Goal: Task Accomplishment & Management: Use online tool/utility

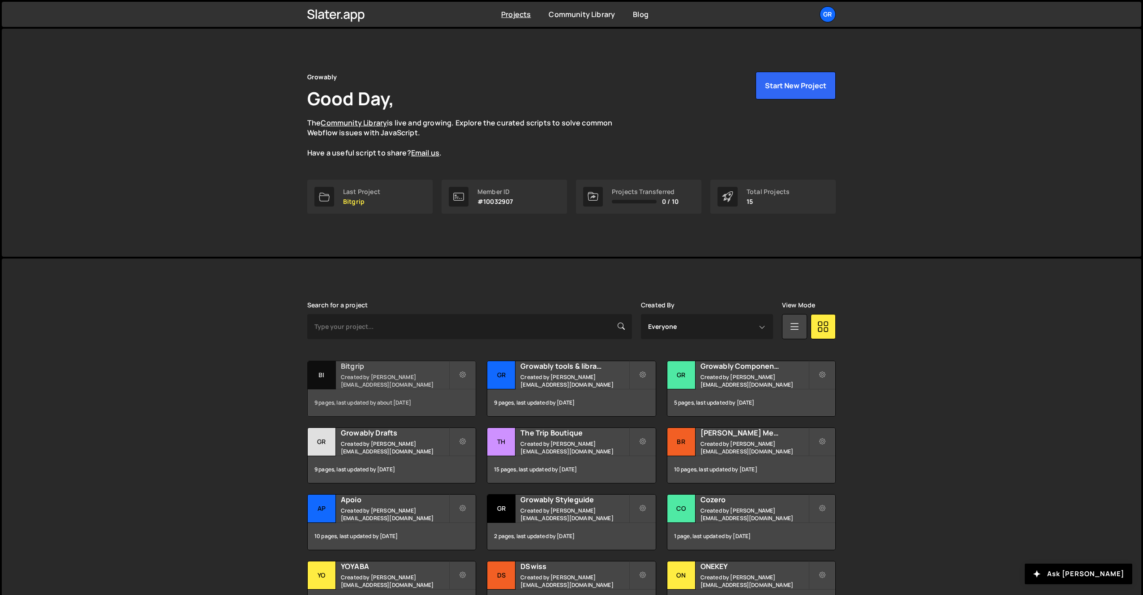
click at [376, 371] on h2 "Bitgrip" at bounding box center [395, 366] width 108 height 10
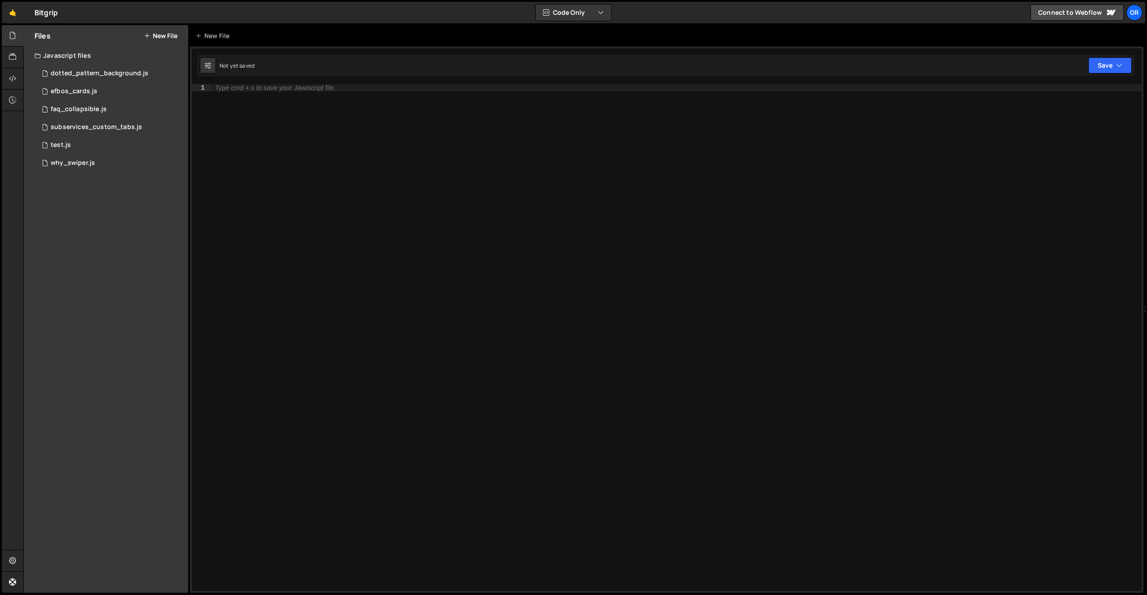
click at [159, 32] on button "New File" at bounding box center [161, 35] width 34 height 7
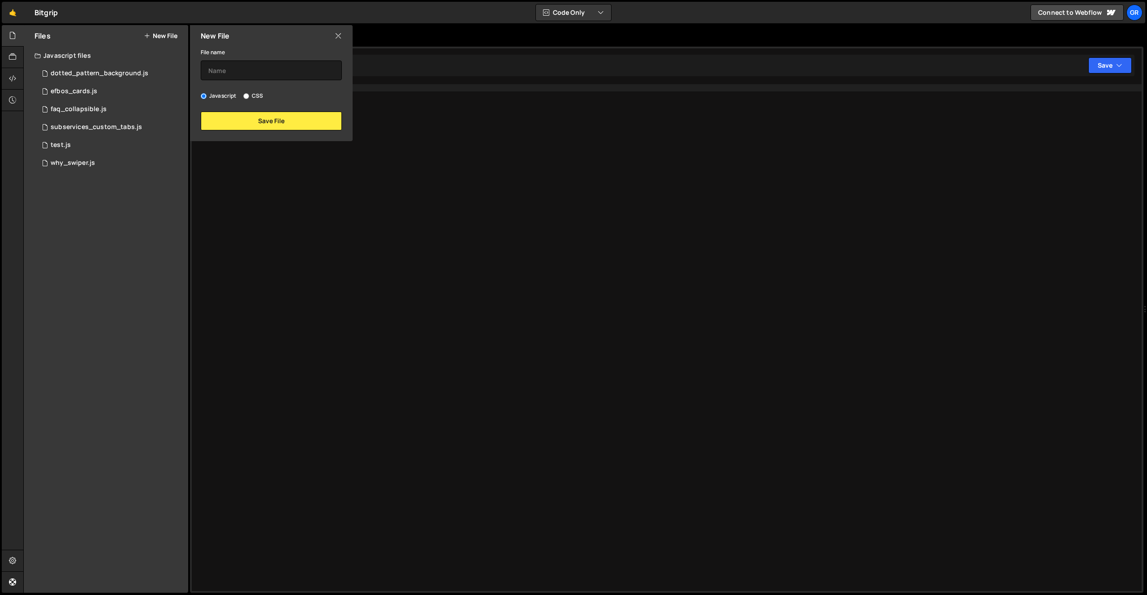
click at [251, 94] on label "CSS" at bounding box center [253, 95] width 20 height 9
click at [249, 94] on input "CSS" at bounding box center [246, 96] width 6 height 6
radio input "true"
click at [254, 67] on input "text" at bounding box center [271, 70] width 141 height 20
type input "cms_tables"
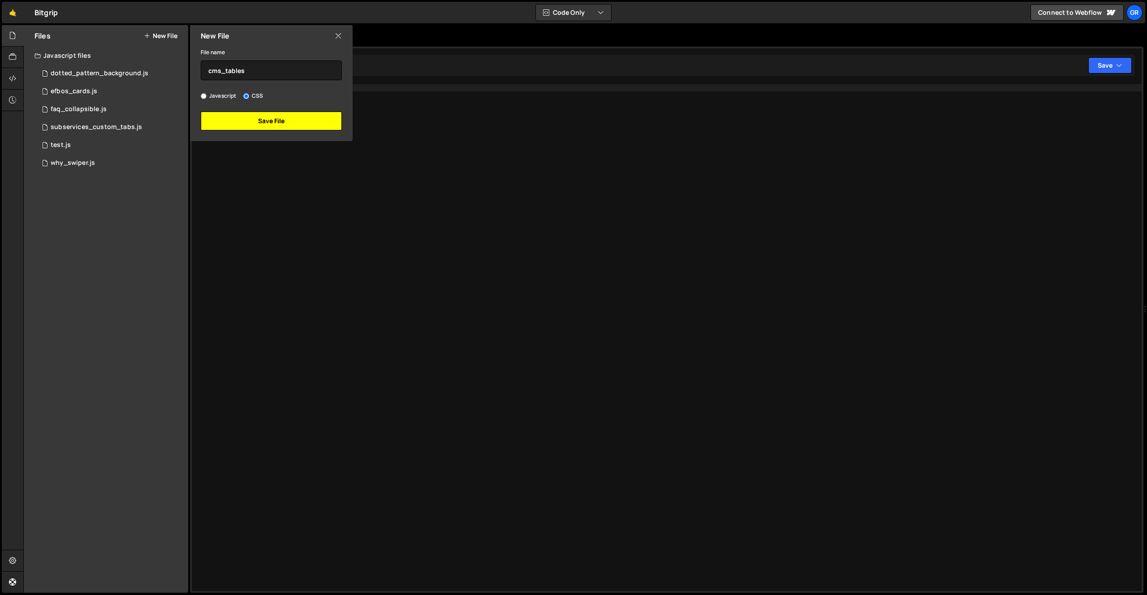
click at [280, 114] on button "Save File" at bounding box center [271, 121] width 141 height 19
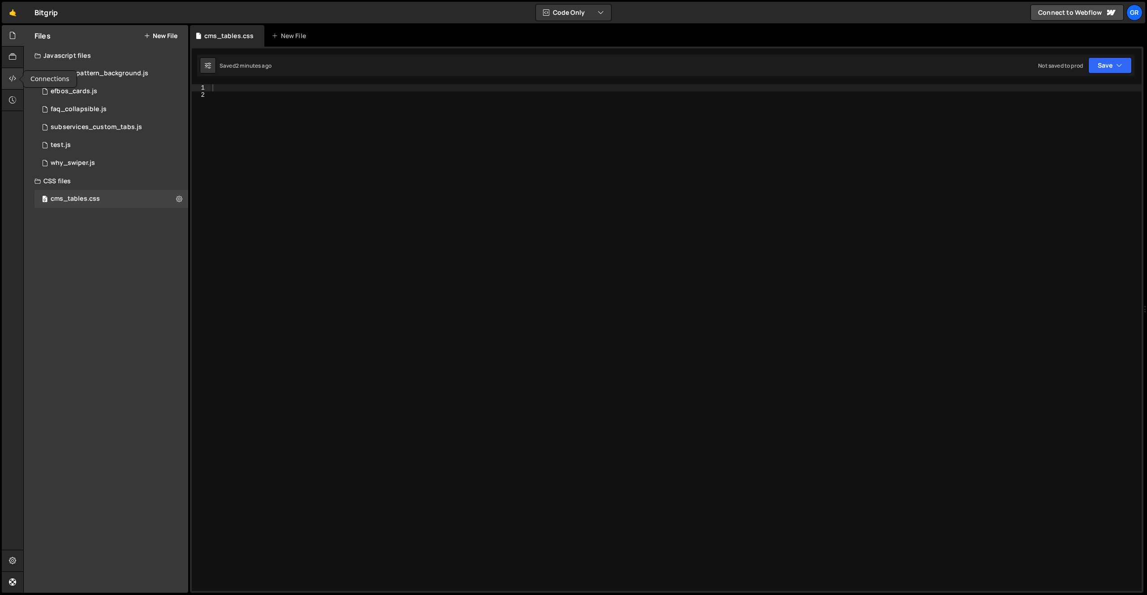
click at [9, 81] on icon at bounding box center [12, 78] width 7 height 10
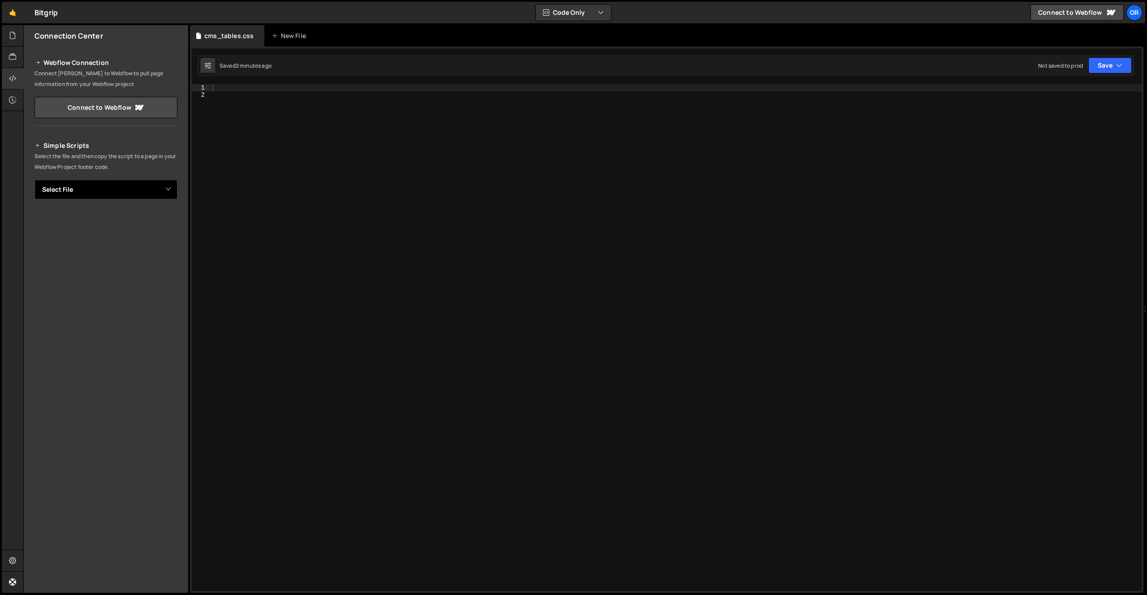
click at [171, 191] on select "Select File dotted_pattern_background.js efbos_cards.js faq_collapsible.js subs…" at bounding box center [105, 190] width 143 height 20
select select "47515"
click at [34, 180] on select "Select File dotted_pattern_background.js efbos_cards.js faq_collapsible.js subs…" at bounding box center [105, 190] width 143 height 20
click at [172, 218] on button "Button group with nested dropdown" at bounding box center [171, 220] width 13 height 19
click at [151, 237] on link "Copy Staging css" at bounding box center [137, 237] width 80 height 13
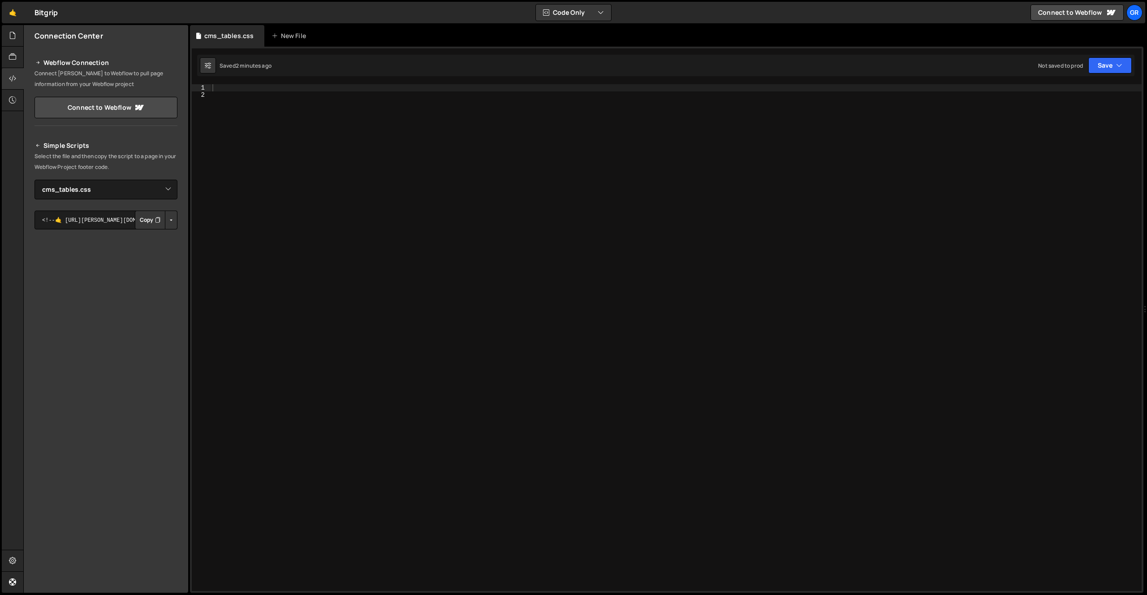
click at [543, 206] on div at bounding box center [676, 344] width 931 height 521
paste textarea ".custom-table {"
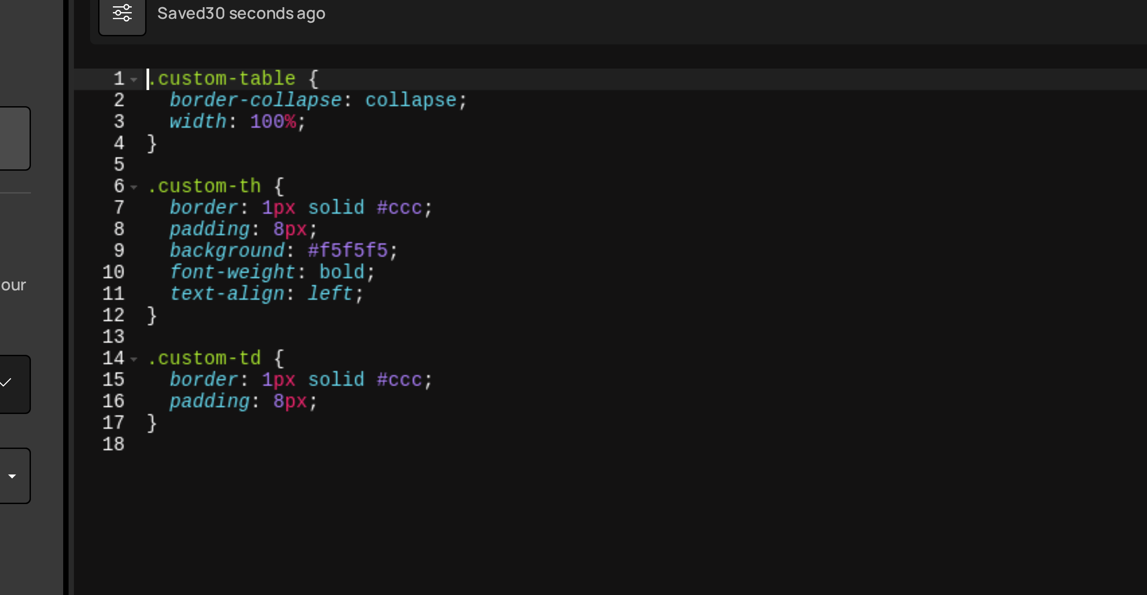
click at [299, 130] on div ".custom-table { border-collapse : collapse ; width : 100 % ; } .custom-th { bor…" at bounding box center [677, 344] width 927 height 521
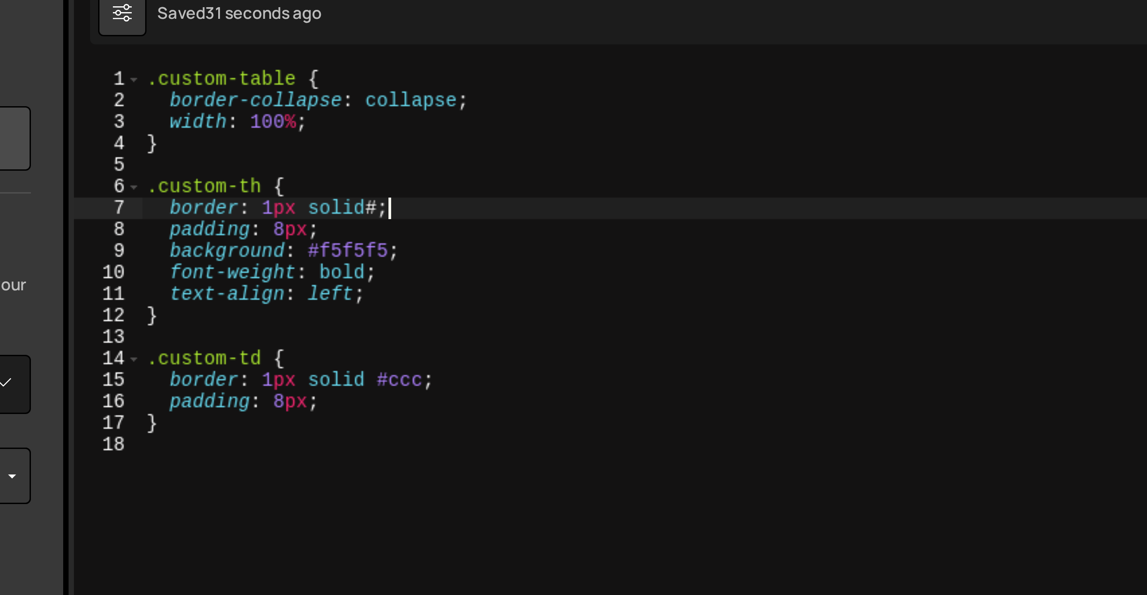
paste textarea "var(--_theme---border)"
click at [301, 189] on div ".custom-table { border-collapse : collapse ; width : 100 % ; } .custom-th { bor…" at bounding box center [677, 344] width 927 height 521
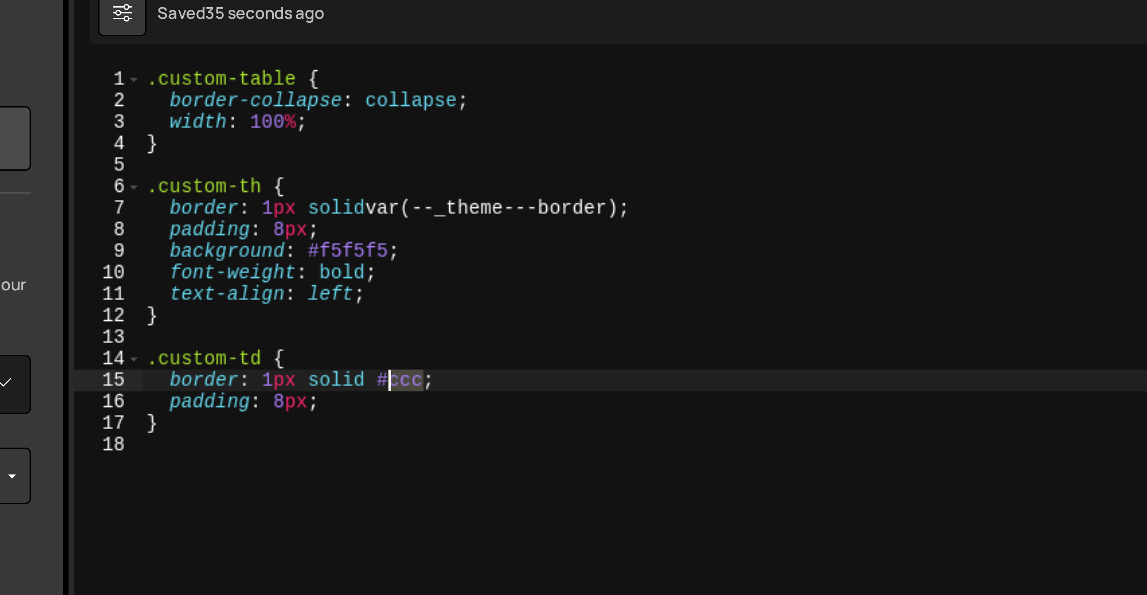
click at [301, 189] on div ".custom-table { border-collapse : collapse ; width : 100 % ; } .custom-th { bor…" at bounding box center [677, 344] width 927 height 521
paste textarea "var(--_theme---border)"
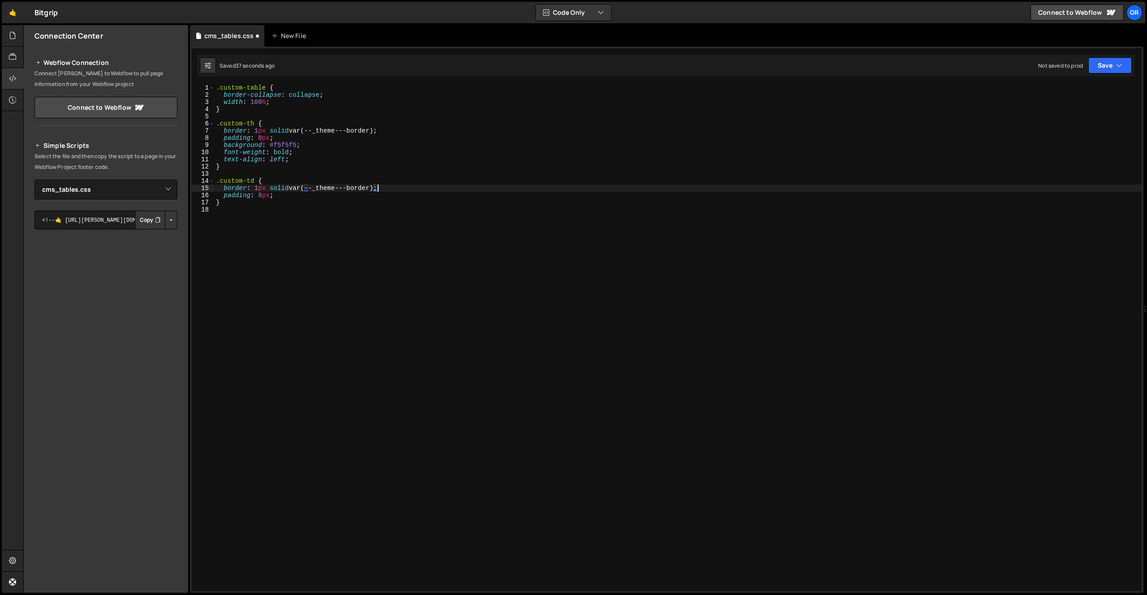
click at [283, 189] on div ".custom-table { border-collapse : collapse ; width : 100 % ; } .custom-th { bor…" at bounding box center [677, 344] width 927 height 521
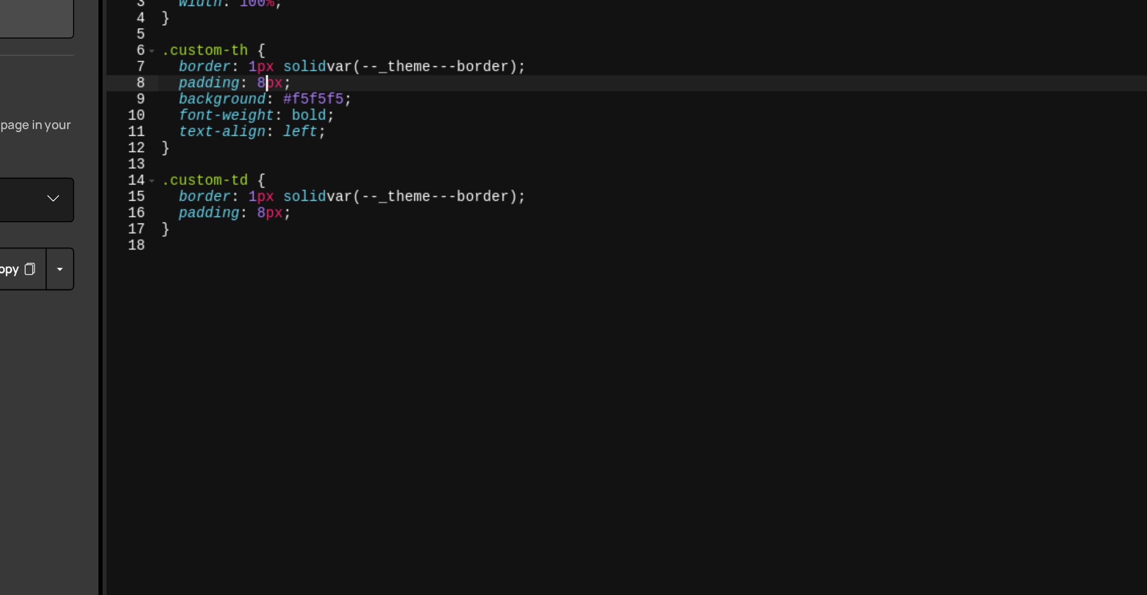
click at [261, 138] on div ".custom-table { border-collapse : collapse ; width : 100 % ; } .custom-th { bor…" at bounding box center [677, 344] width 927 height 521
click at [266, 196] on div ".custom-table { border-collapse : collapse ; width : 100 % ; } .custom-th { bor…" at bounding box center [677, 344] width 927 height 521
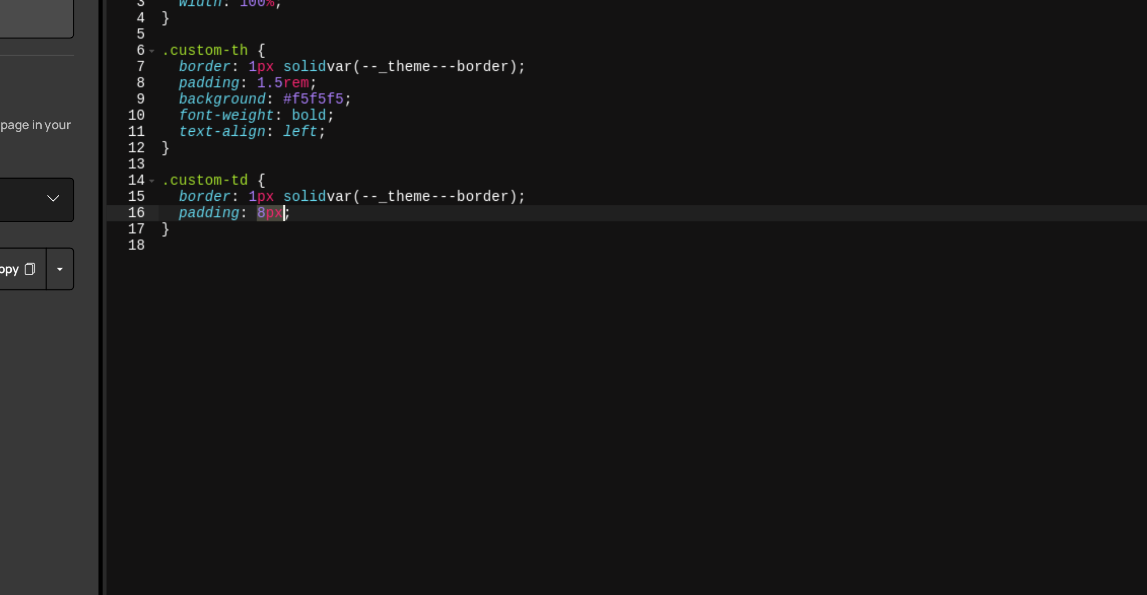
click at [266, 196] on div ".custom-table { border-collapse : collapse ; width : 100 % ; } .custom-th { bor…" at bounding box center [677, 344] width 927 height 521
paste textarea "1.5rem"
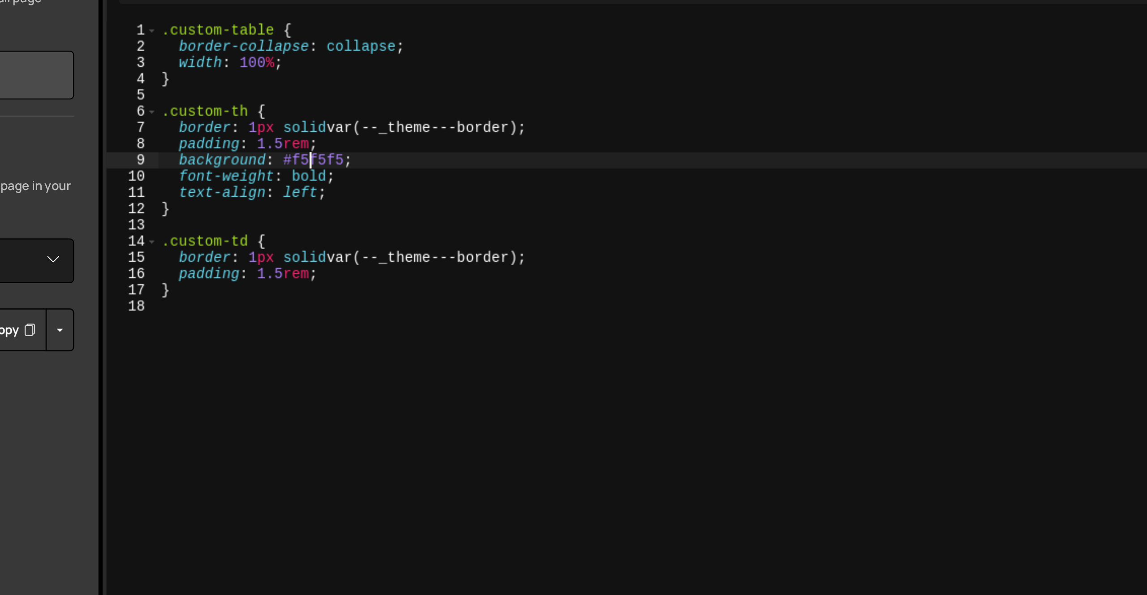
click at [282, 146] on div ".custom-table { border-collapse : collapse ; width : 100 % ; } .custom-th { bor…" at bounding box center [677, 344] width 927 height 521
paste textarea "var(--_theme---background-3)"
click at [308, 151] on div ".custom-table { border-collapse : collapse ; width : 100 % ; } .custom-th { bor…" at bounding box center [677, 344] width 927 height 521
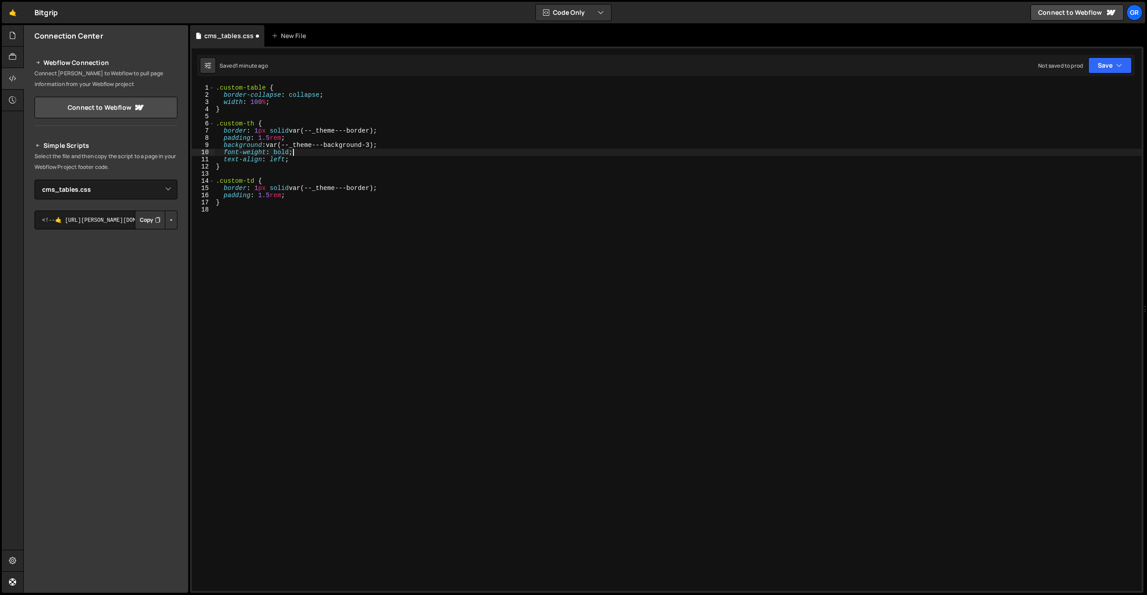
click at [301, 164] on div ".custom-table { border-collapse : collapse ; width : 100 % ; } .custom-th { bor…" at bounding box center [677, 344] width 927 height 521
type textarea "}"
click at [335, 284] on div ".custom-table { border-collapse : collapse ; width : 100 % ; } .custom-th { bor…" at bounding box center [677, 344] width 927 height 521
paste textarea "}"
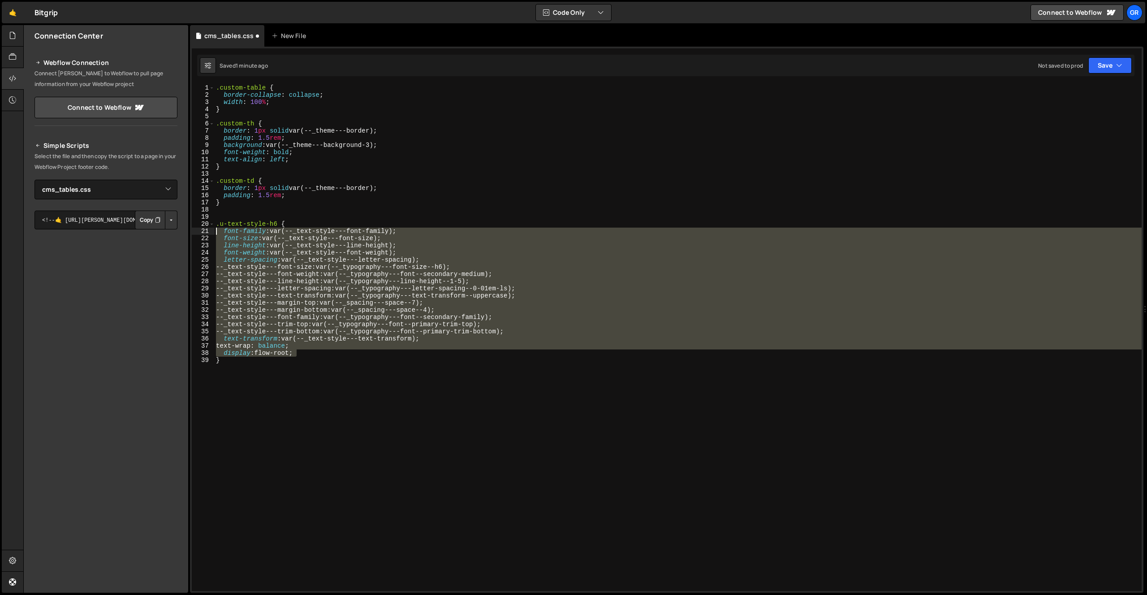
drag, startPoint x: 305, startPoint y: 351, endPoint x: 190, endPoint y: 231, distance: 166.3
click at [190, 231] on div "1 Type cmd + s to save your Javascript file. הההההההההההההההההההההההההההההההההה…" at bounding box center [666, 320] width 953 height 546
type textarea "font-family: var(--_text-style---font-family); font-size: var(--_text-style---f…"
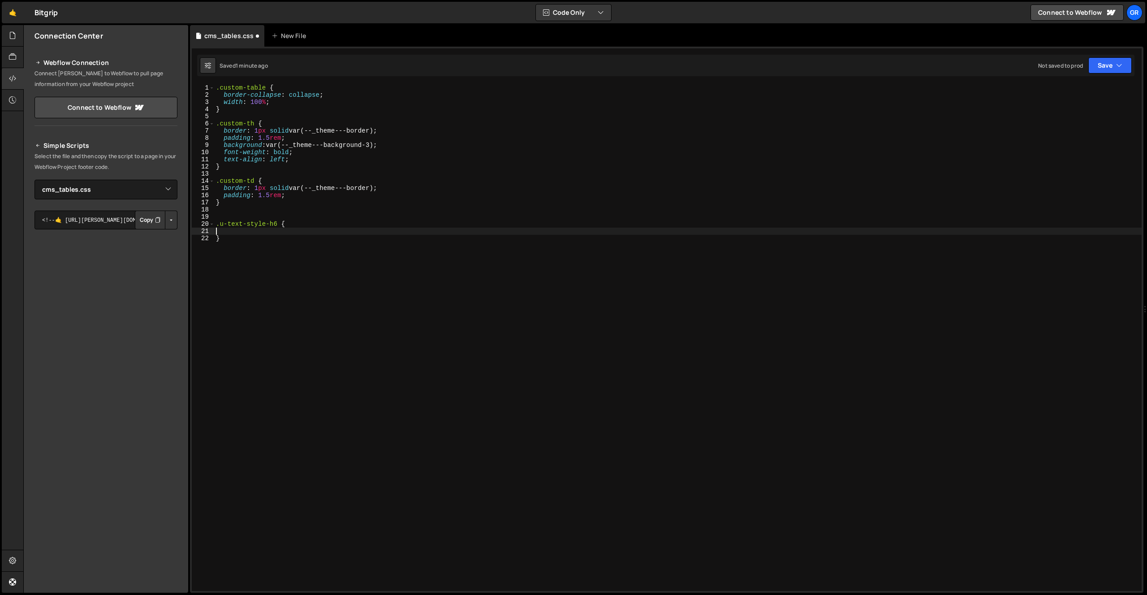
click at [306, 197] on div ".custom-table { border-collapse : collapse ; width : 100 % ; } .custom-th { bor…" at bounding box center [677, 344] width 927 height 521
type textarea "padding: 1.5rem;"
paste textarea "display: flow-root;"
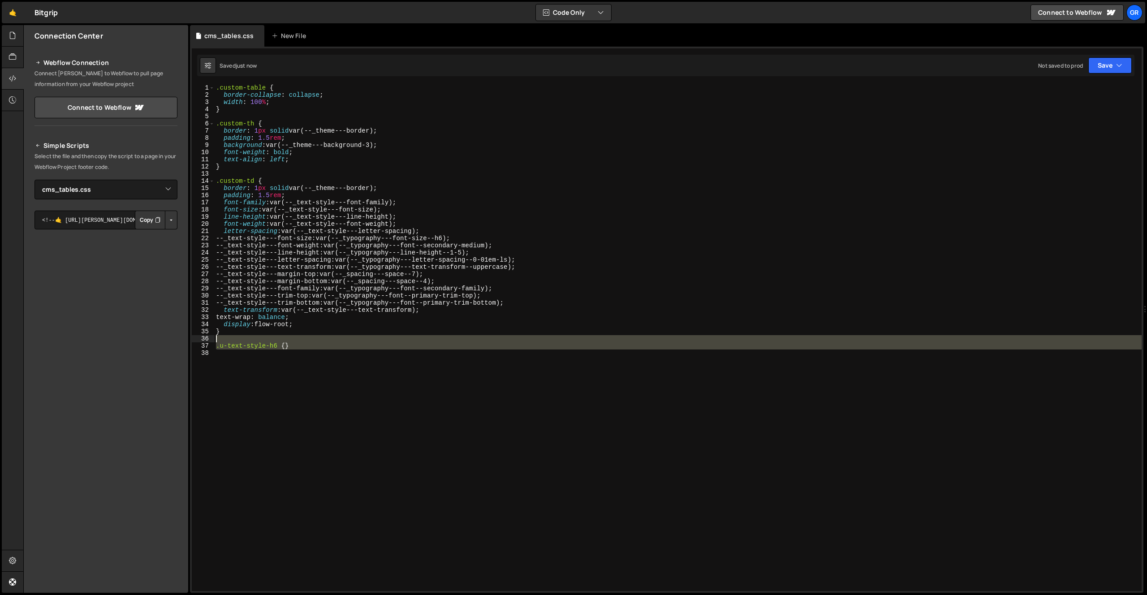
drag, startPoint x: 244, startPoint y: 363, endPoint x: 193, endPoint y: 340, distance: 56.0
click at [193, 340] on div "display: flow-root; 1 2 3 4 5 6 7 8 9 10 11 12 13 14 15 16 17 18 19 20 21 22 23…" at bounding box center [667, 337] width 950 height 507
type textarea ".u-text-style-h6 {}"
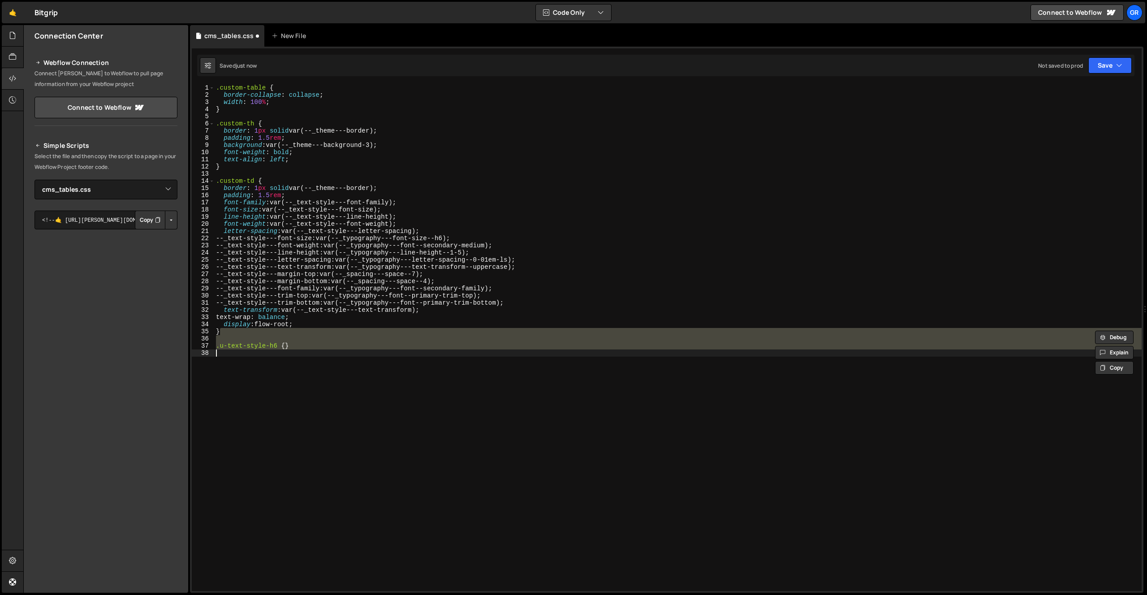
type textarea "}"
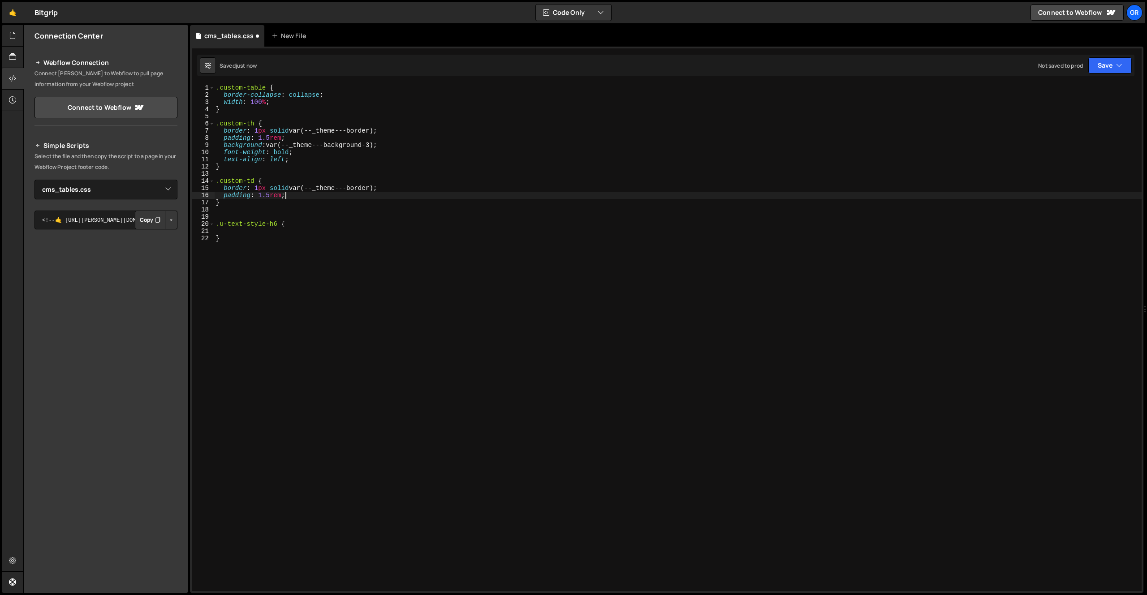
click at [237, 167] on div ".custom-table { border-collapse : collapse ; width : 100 % ; } .custom-th { bor…" at bounding box center [677, 344] width 927 height 521
type textarea "}"
type textarea ".custom-th .custom-td {}"
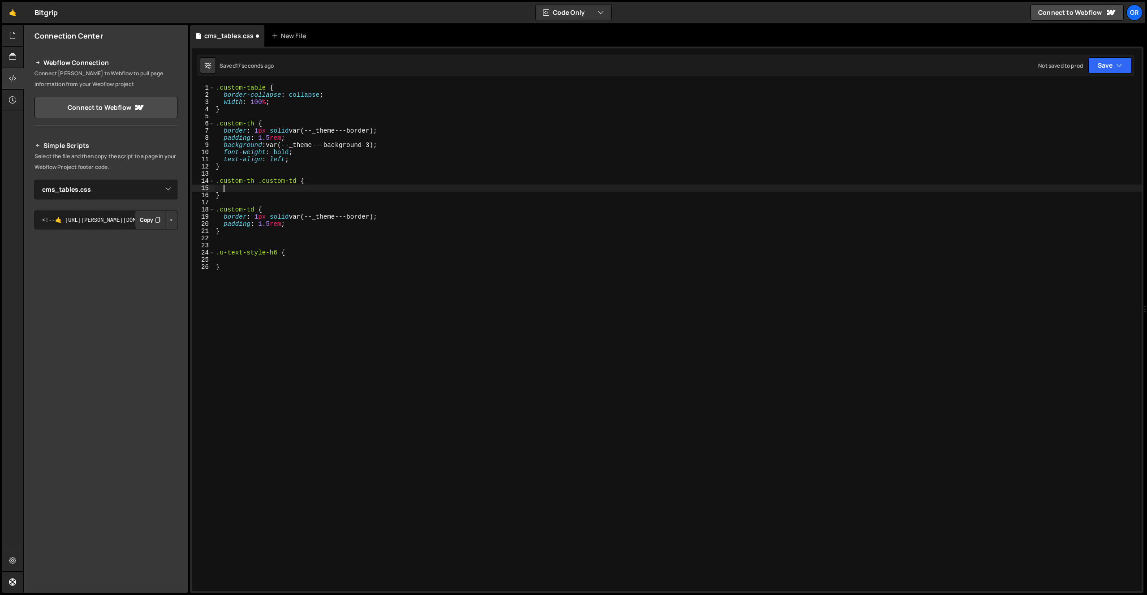
paste textarea "display: flow-root;"
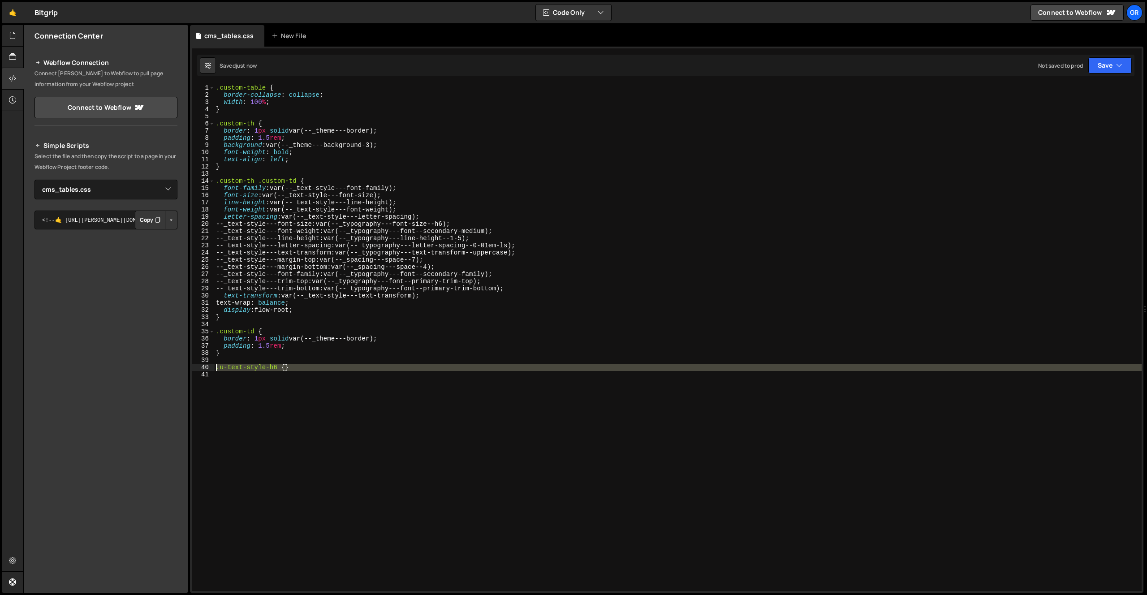
drag, startPoint x: 234, startPoint y: 381, endPoint x: 194, endPoint y: 367, distance: 42.6
click at [194, 367] on div "display: flow-root; 1 2 3 4 5 6 7 8 9 10 11 12 13 14 15 16 17 18 19 20 21 22 23…" at bounding box center [667, 337] width 950 height 507
type textarea ".u-text-style-h6 {}"
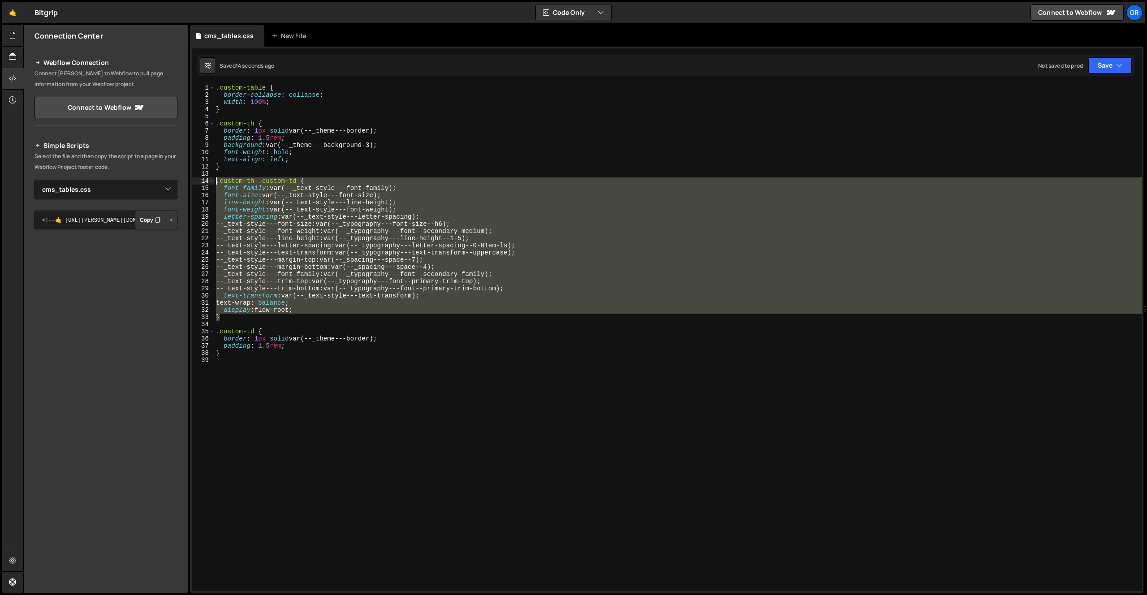
drag, startPoint x: 231, startPoint y: 317, endPoint x: 184, endPoint y: 180, distance: 144.5
click at [184, 180] on div "Files New File Javascript files 0 dotted_pattern_background.js 0 0 efbos_cards.…" at bounding box center [585, 309] width 1124 height 568
type textarea ".custom-th .custom-td { font-family: var(--_text-style---font-family);"
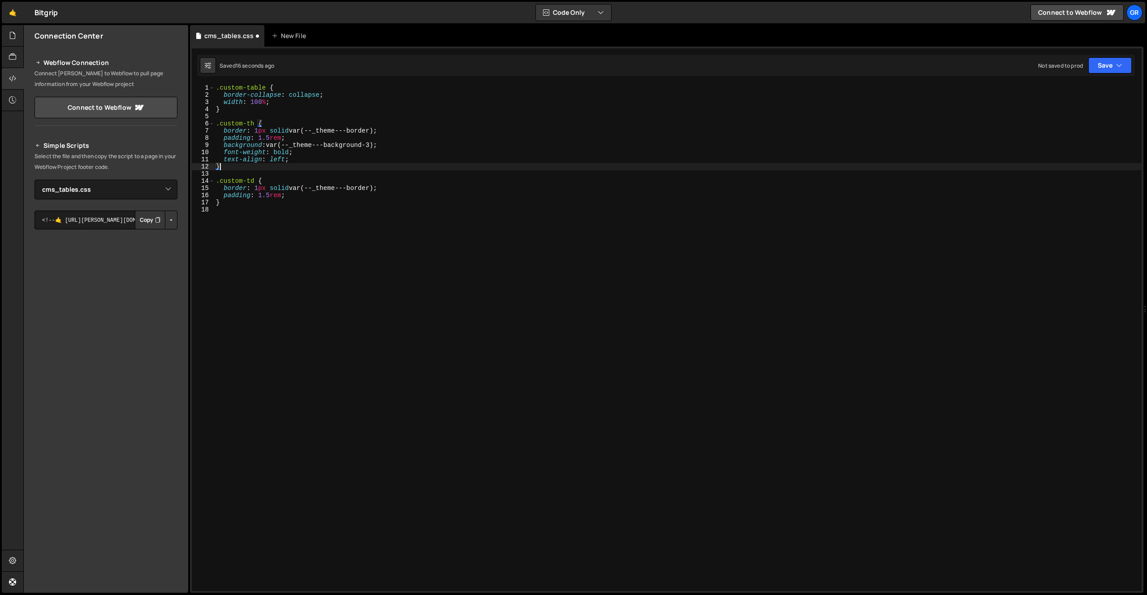
click at [306, 159] on div ".custom-table { border-collapse : collapse ; width : 100 % ; } .custom-th { bor…" at bounding box center [677, 344] width 927 height 521
type textarea "text-align: left;"
paste textarea "display: flow-root;"
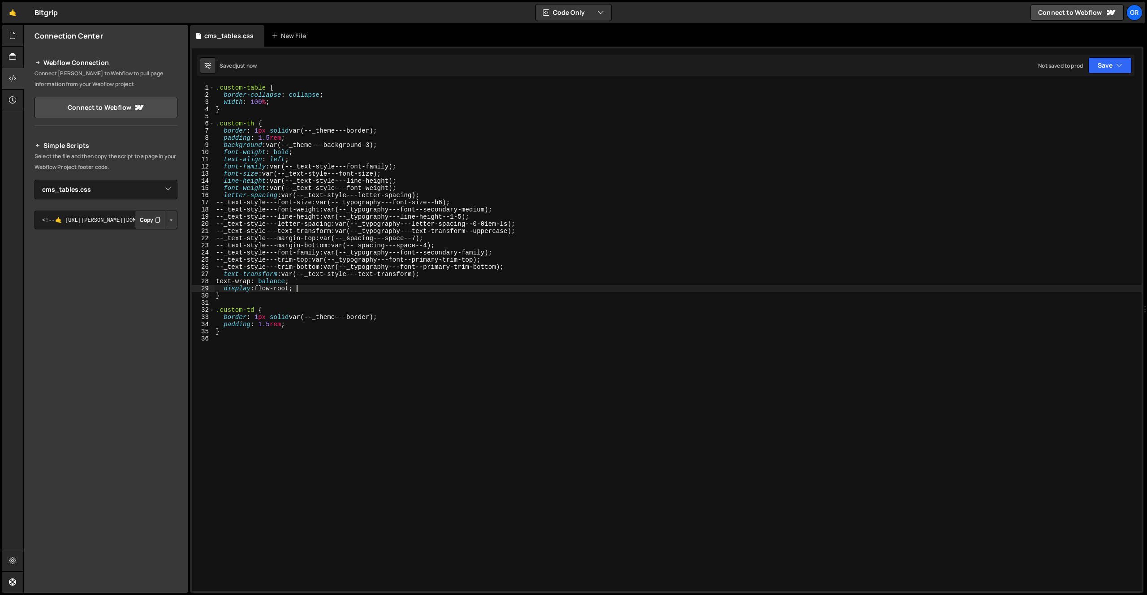
click at [307, 160] on div ".custom-table { border-collapse : collapse ; width : 100 % ; } .custom-th { bor…" at bounding box center [677, 344] width 927 height 521
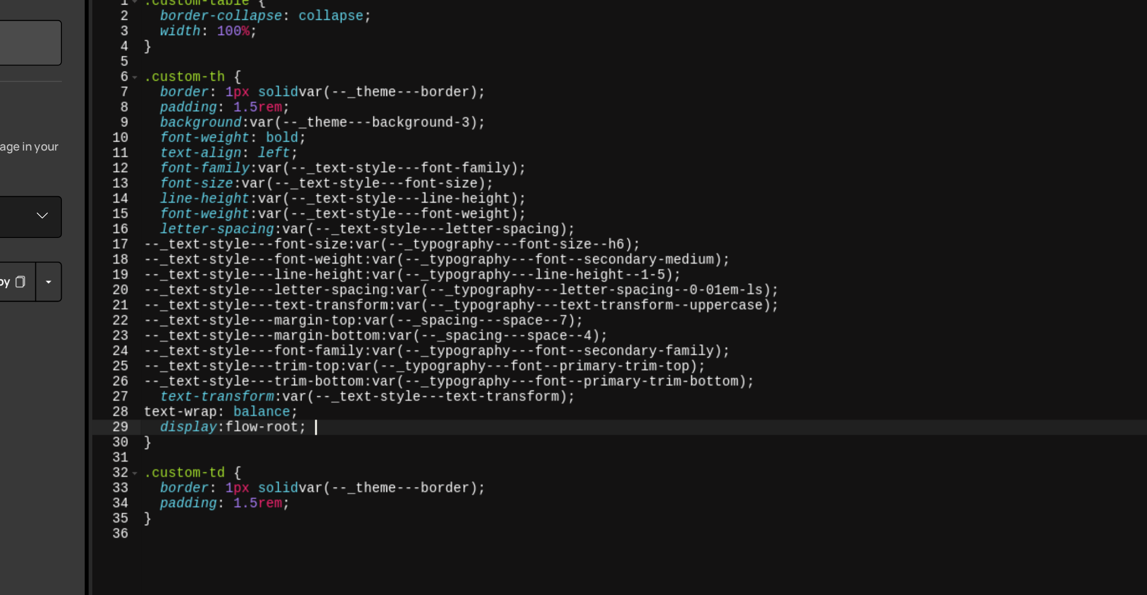
click at [299, 288] on div ".custom-table { border-collapse : collapse ; width : 100 % ; } .custom-th { bor…" at bounding box center [677, 344] width 927 height 521
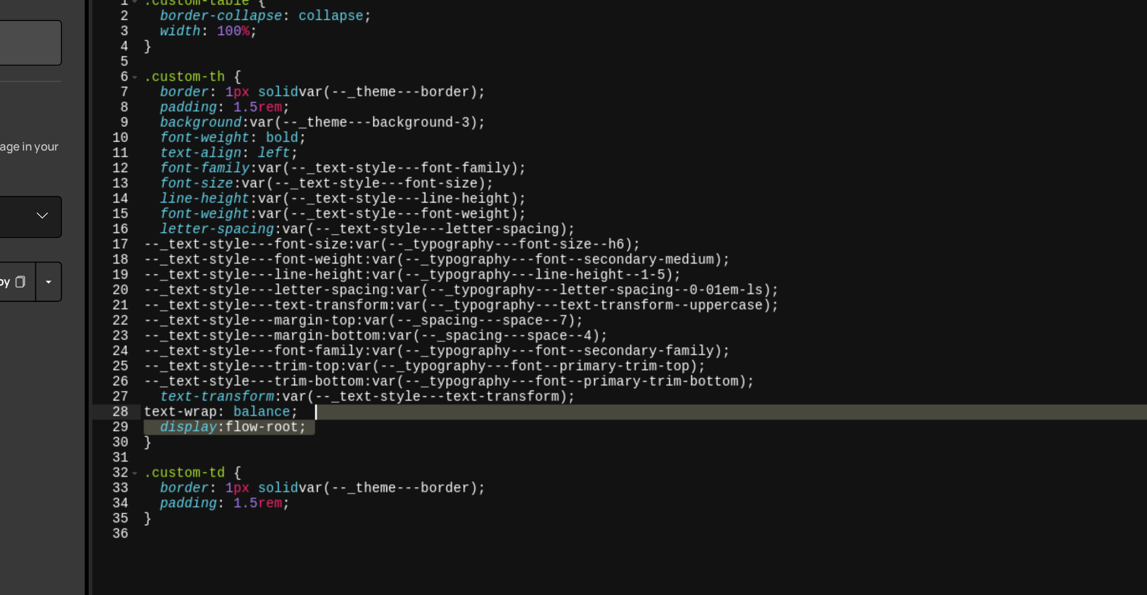
click at [301, 283] on div ".custom-table { border-collapse : collapse ; width : 100 % ; } .custom-th { bor…" at bounding box center [677, 344] width 927 height 521
type textarea "text-wrap: balance;"
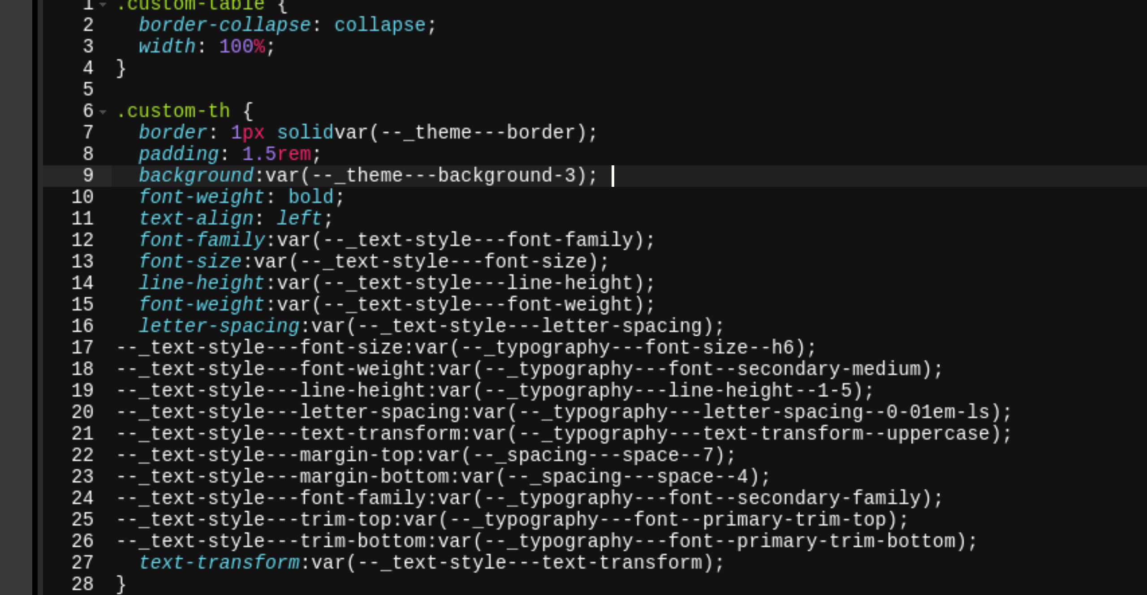
click at [384, 143] on div ".custom-table { border-collapse : collapse ; width : 100 % ; } .custom-th { bor…" at bounding box center [677, 344] width 927 height 521
type textarea "background: var(--_theme---background-3);"
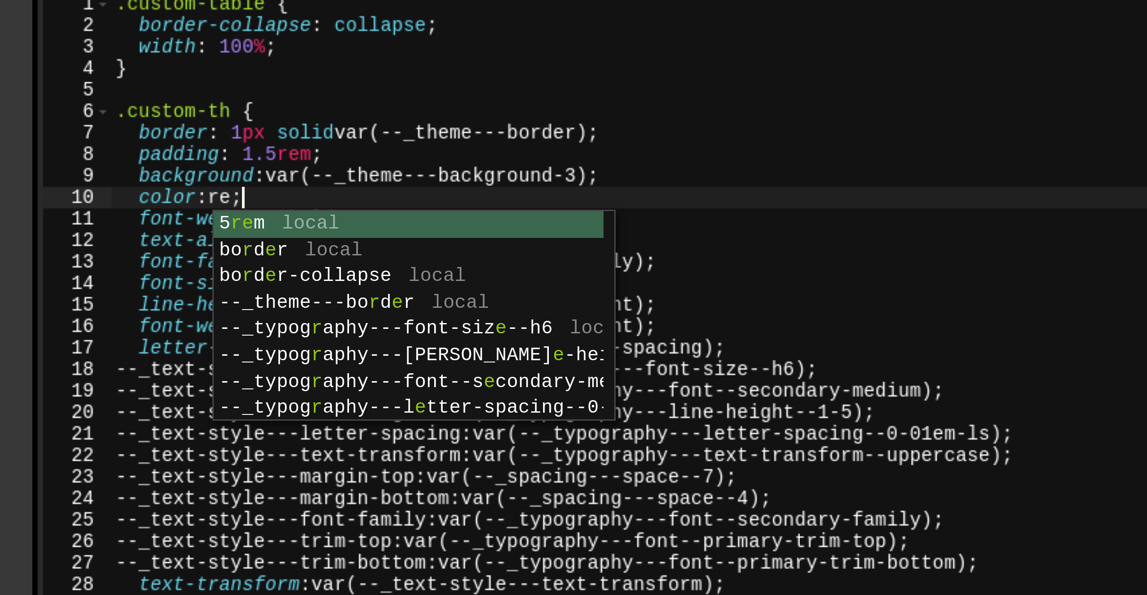
scroll to position [0, 3]
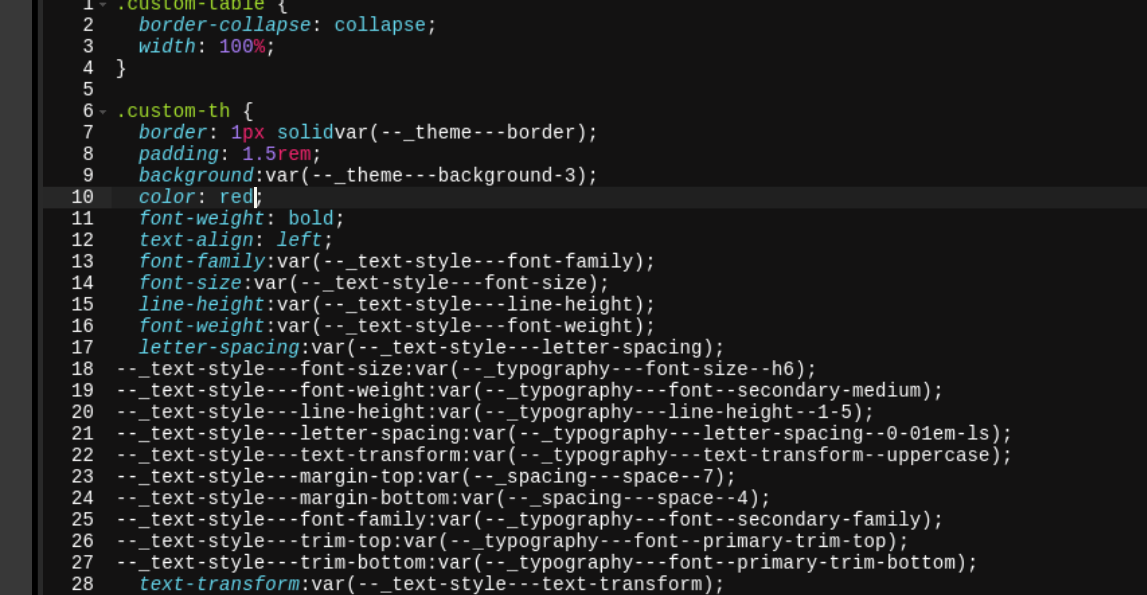
click at [257, 153] on div ".custom-table { border-collapse : collapse ; width : 100 % ; } .custom-th { bor…" at bounding box center [677, 344] width 927 height 521
paste textarea "var(--_theme---text-2)"
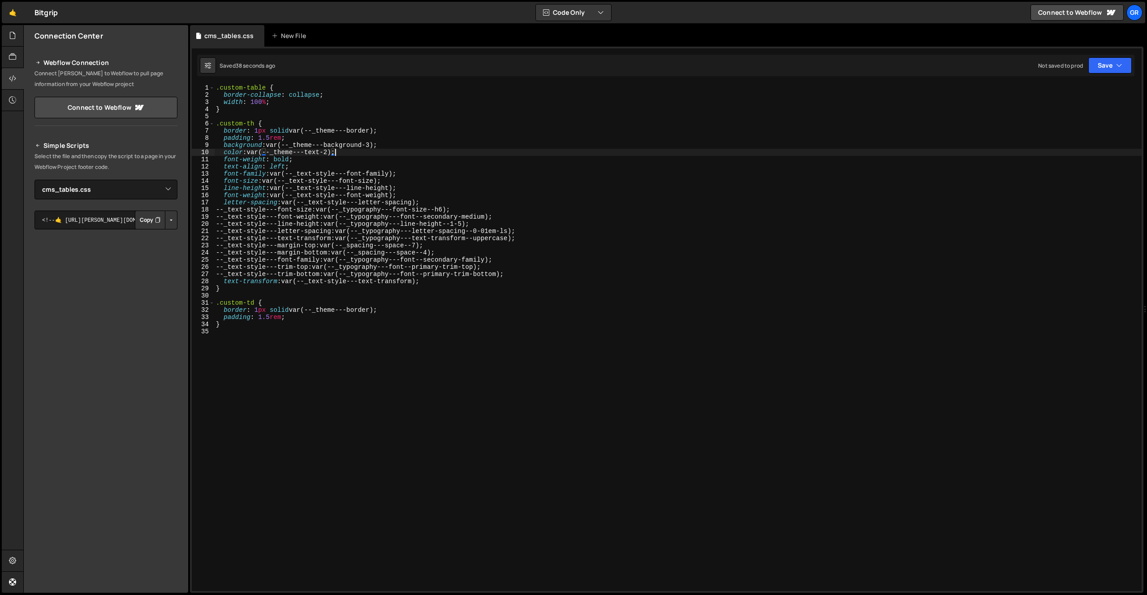
click at [294, 320] on div ".custom-table { border-collapse : collapse ; width : 100 % ; } .custom-th { bor…" at bounding box center [677, 344] width 927 height 521
type textarea "padding: 1.5rem;"
paste textarea "}"
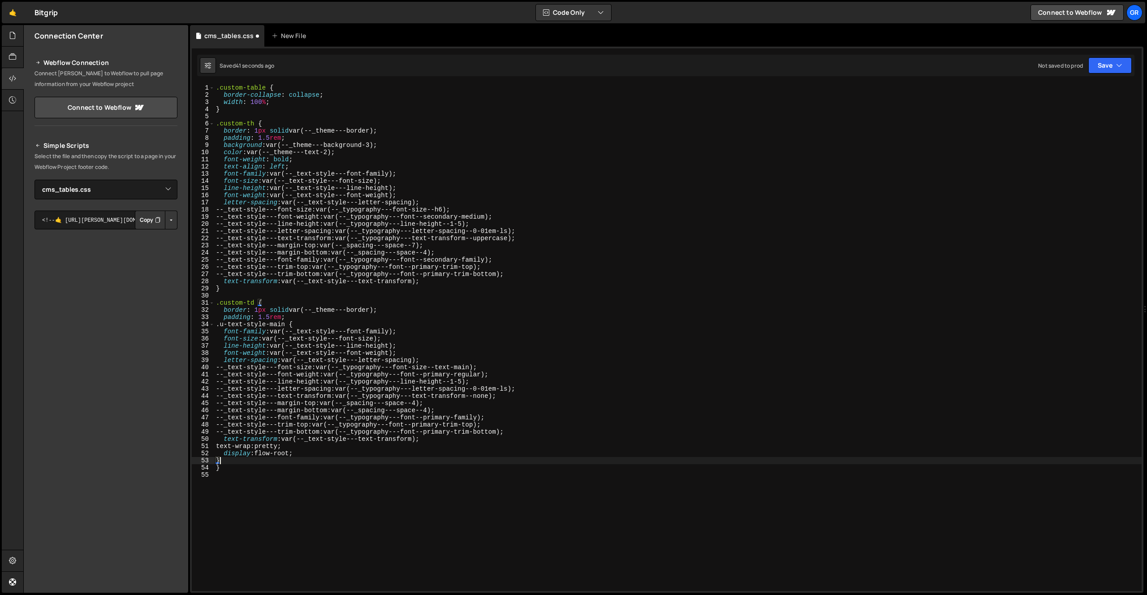
drag, startPoint x: 308, startPoint y: 322, endPoint x: 189, endPoint y: 325, distance: 119.2
click at [189, 325] on div "Files New File Javascript files 0 dotted_pattern_background.js 0 0 efbos_cards.…" at bounding box center [585, 309] width 1124 height 568
type textarea ".u-text-style-main {"
type textarea "padding: 1.5rem;"
type textarea "}"
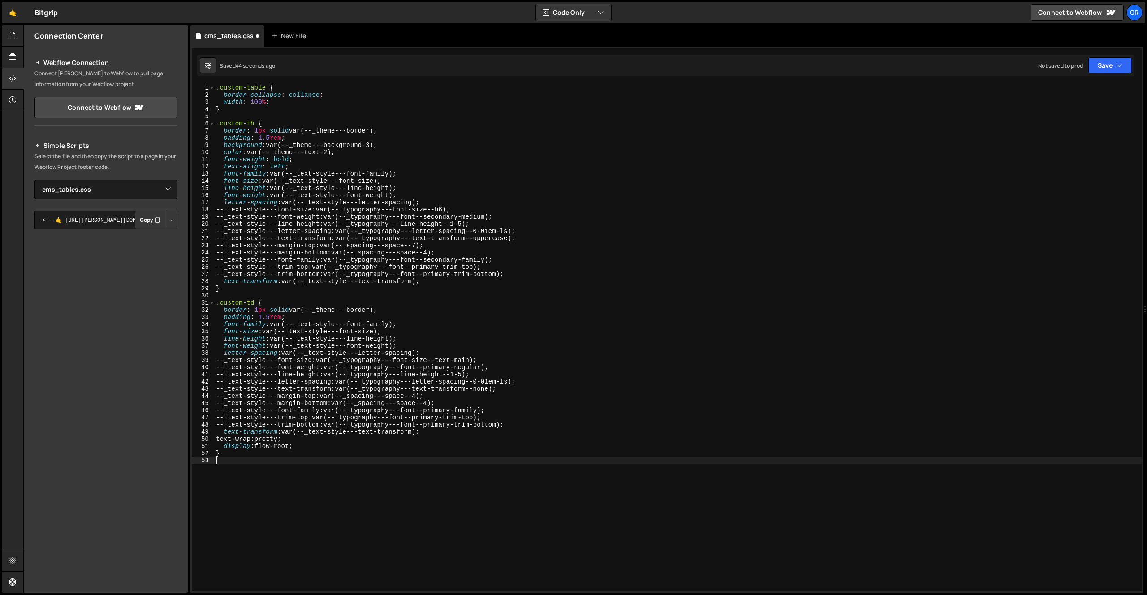
type textarea "}"
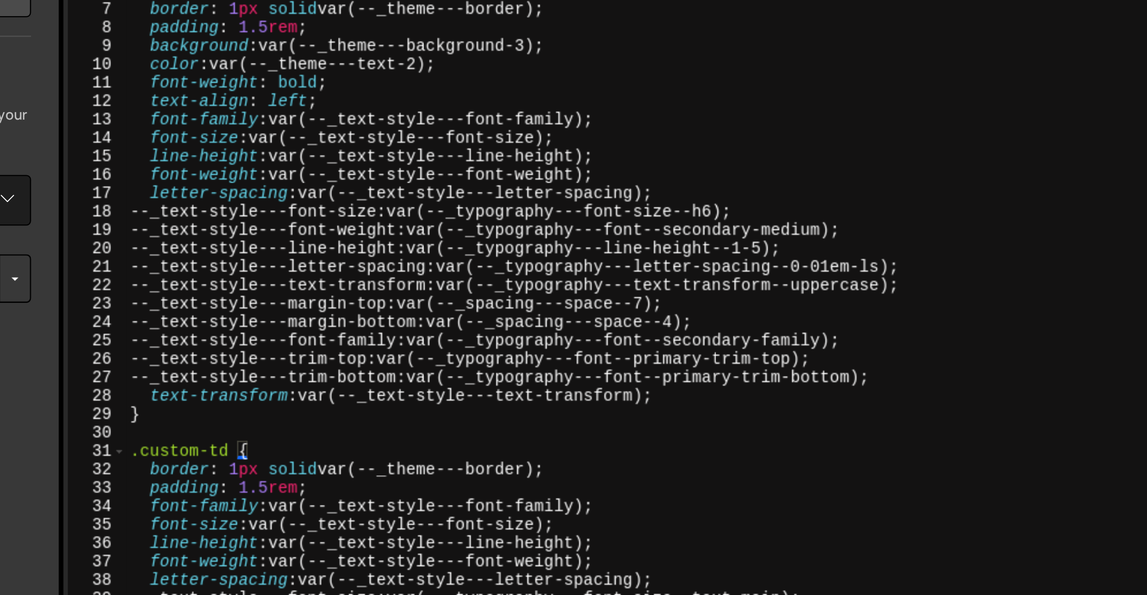
scroll to position [27, 0]
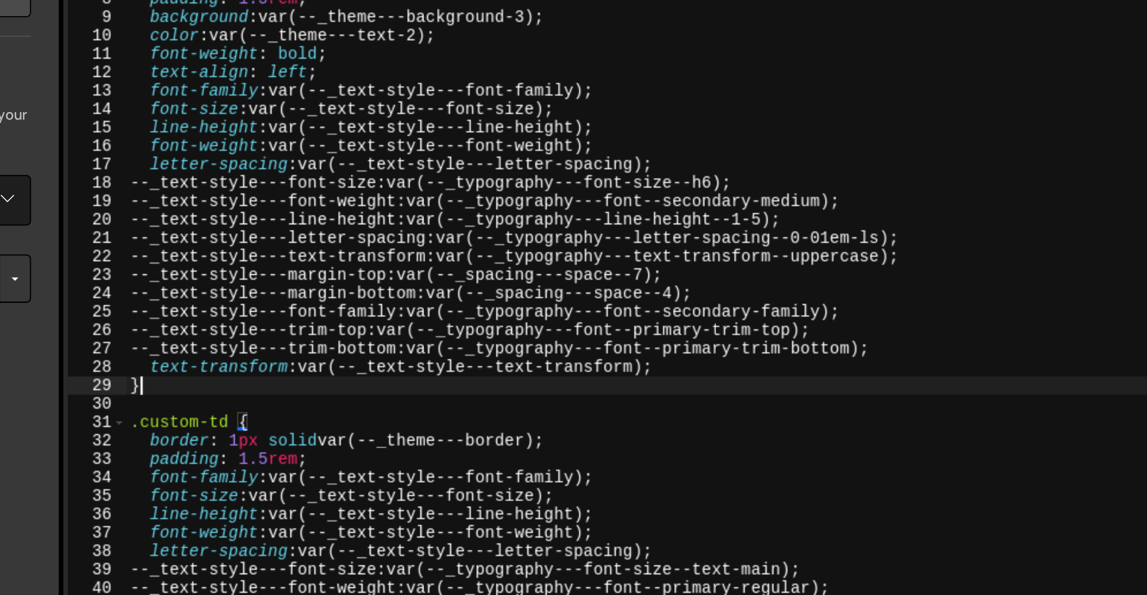
click at [261, 261] on div "} .custom-th { border : 1 px solid var(--_theme---border) ; padding : 1.5 rem ;…" at bounding box center [676, 339] width 924 height 521
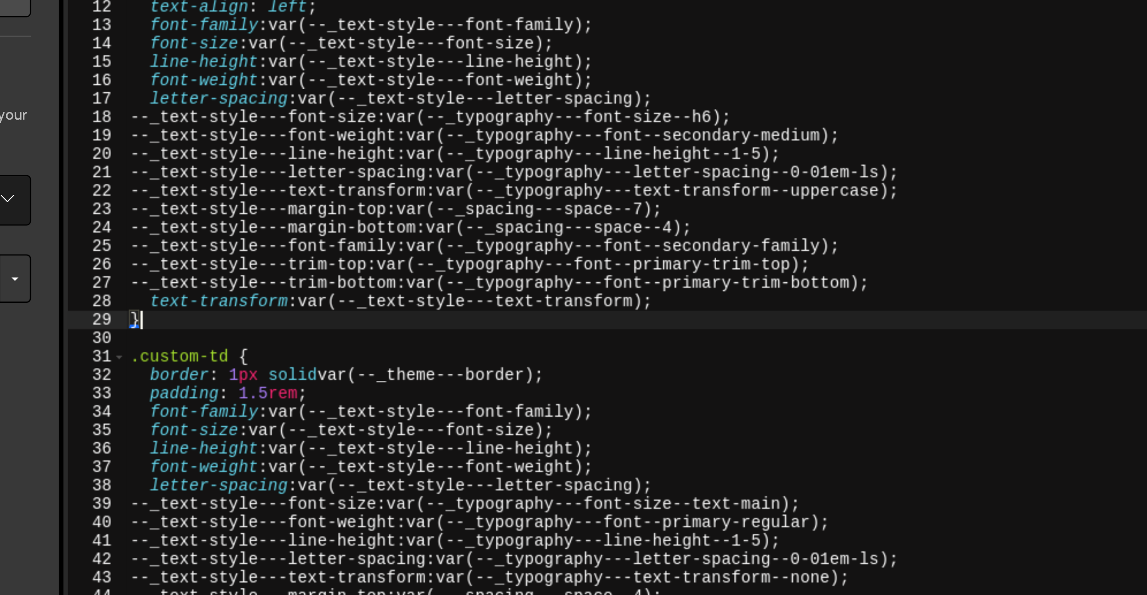
click at [266, 241] on div "padding : 1.5 rem ; background : var(--_theme---background-3) ; color : var(--_…" at bounding box center [676, 342] width 924 height 521
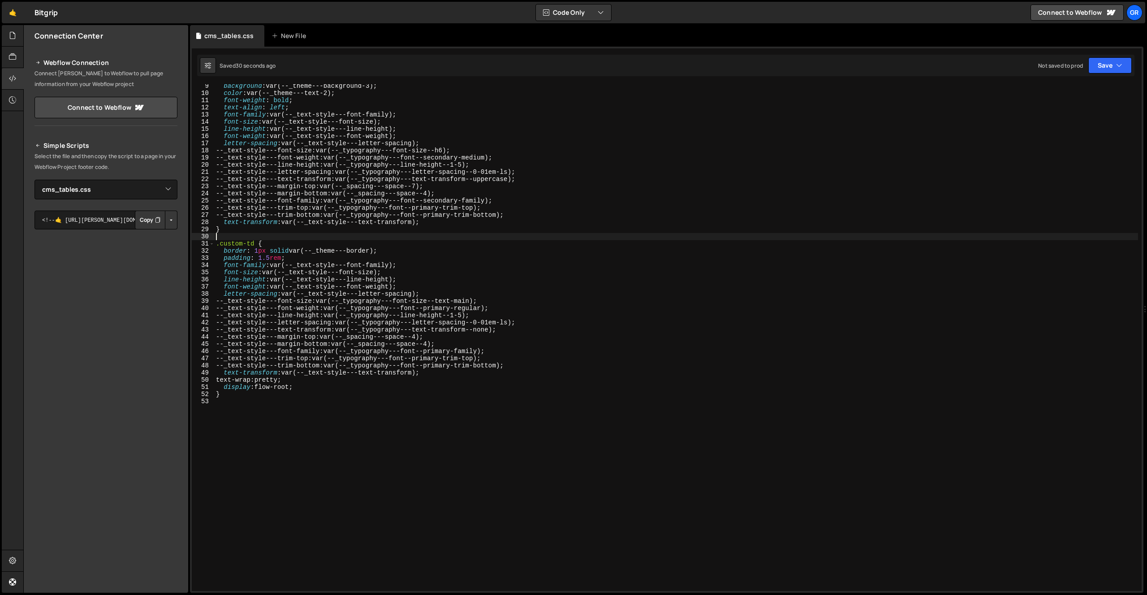
scroll to position [53, 0]
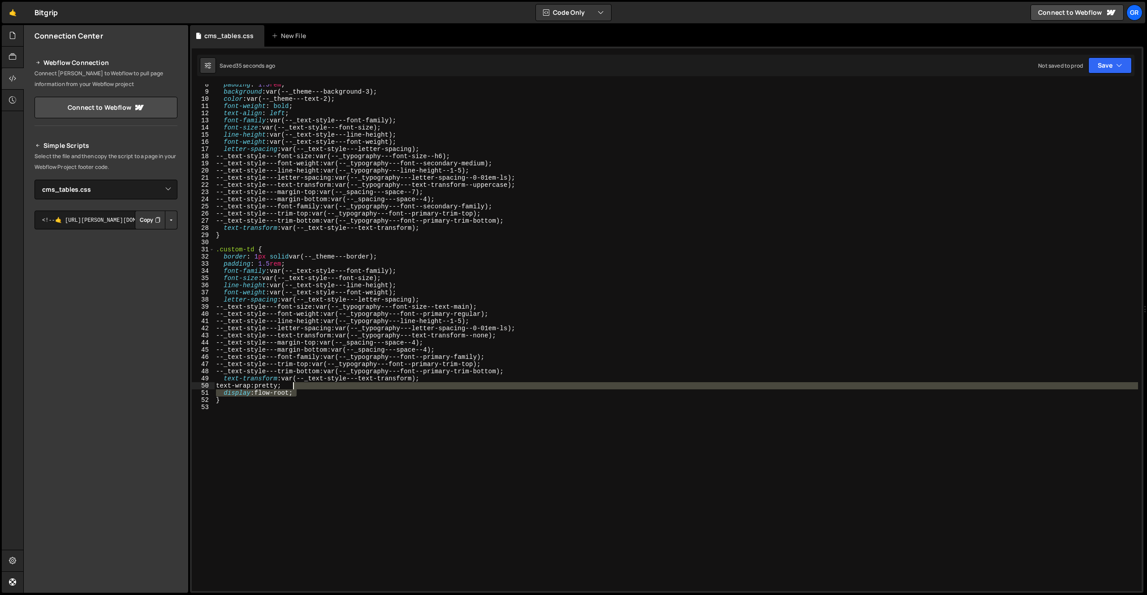
drag, startPoint x: 315, startPoint y: 393, endPoint x: 315, endPoint y: 386, distance: 6.7
click at [315, 386] on div "padding : 1.5 rem ; background : var(--_theme---background-3) ; color : var(--_…" at bounding box center [676, 341] width 924 height 521
click at [452, 378] on div "padding : 1.5 rem ; background : var(--_theme---background-3) ; color : var(--_…" at bounding box center [676, 341] width 924 height 521
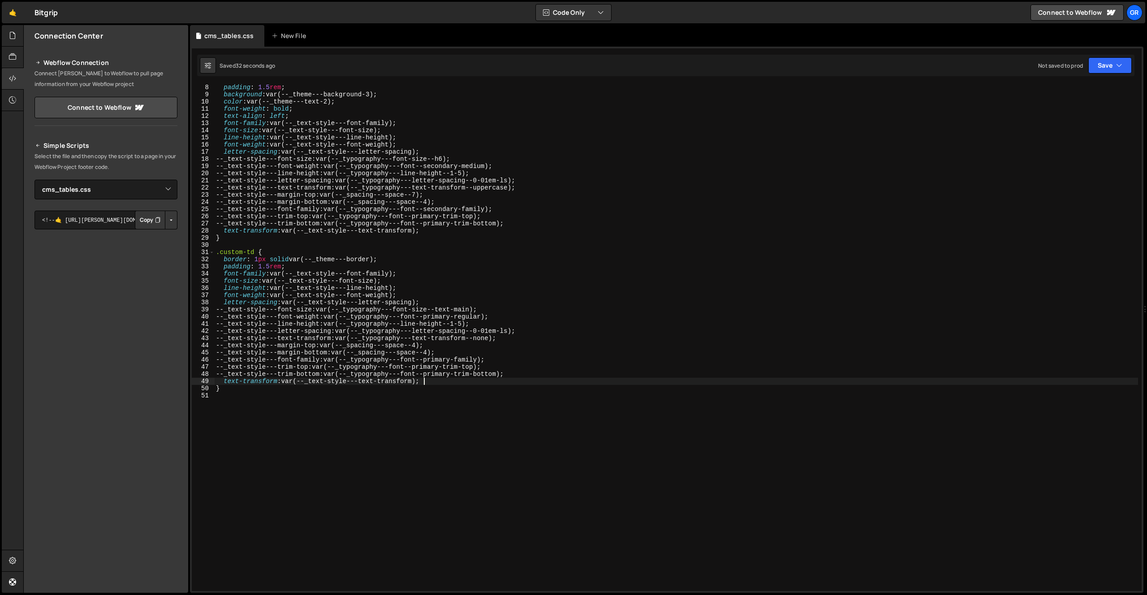
scroll to position [0, 0]
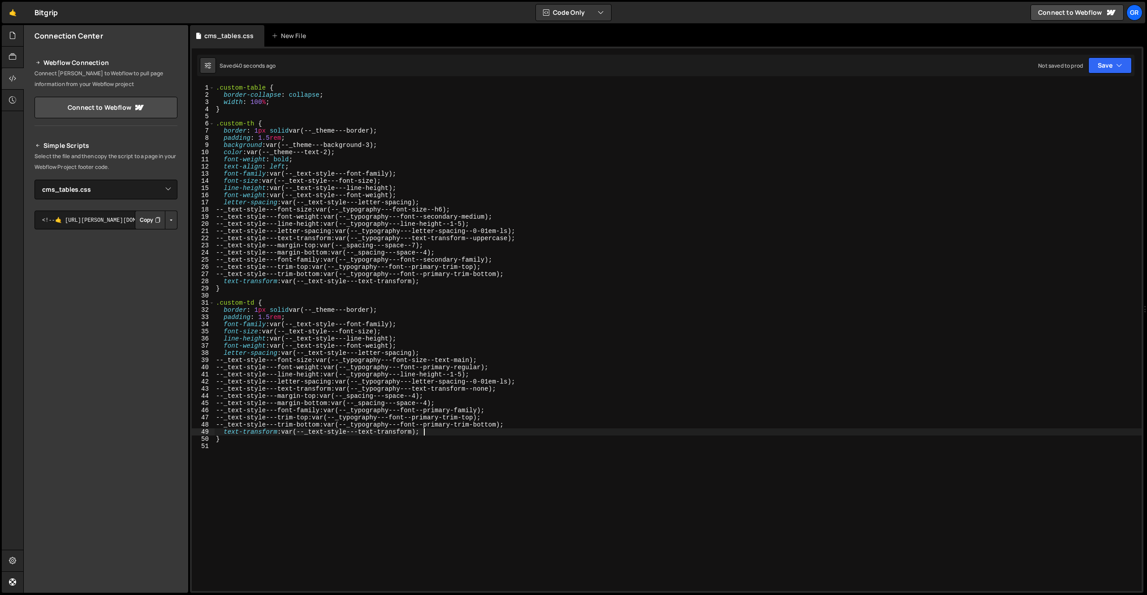
click at [266, 89] on div ".custom-table { border-collapse : collapse ; width : 100 % ; } .custom-th { bor…" at bounding box center [677, 344] width 927 height 521
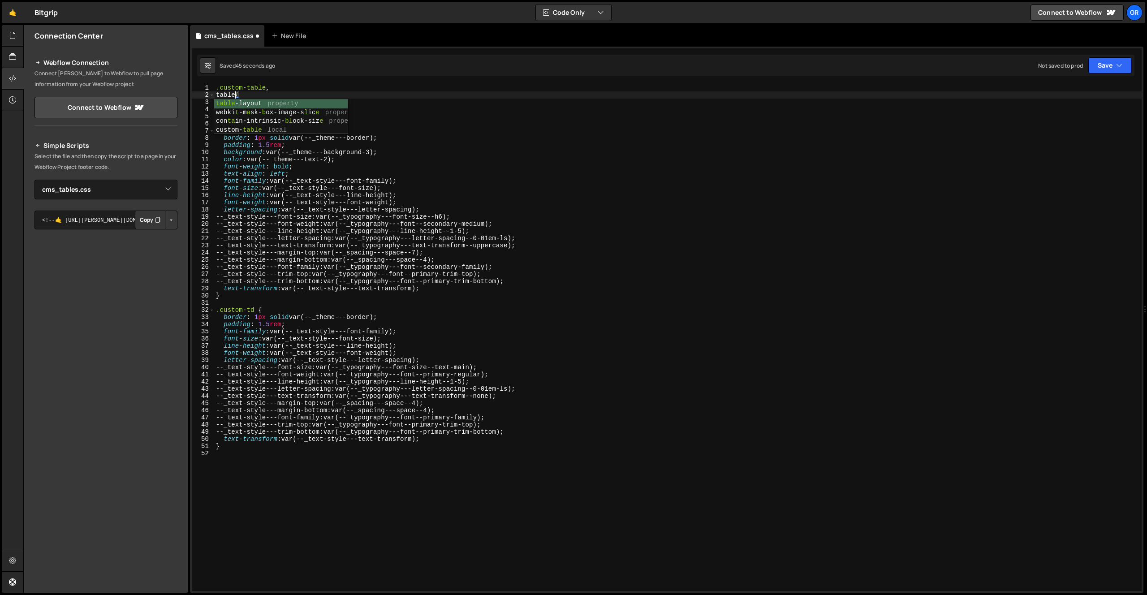
scroll to position [0, 1]
click at [253, 130] on div ".custom-table , table { border-collapse : collapse ; width : 100 % ; } .custom-…" at bounding box center [677, 344] width 927 height 521
type textarea ".custom-th, th {"
click at [255, 306] on div ".custom-table , table { border-collapse : collapse ; width : 100 % ; } .custom-…" at bounding box center [677, 344] width 927 height 521
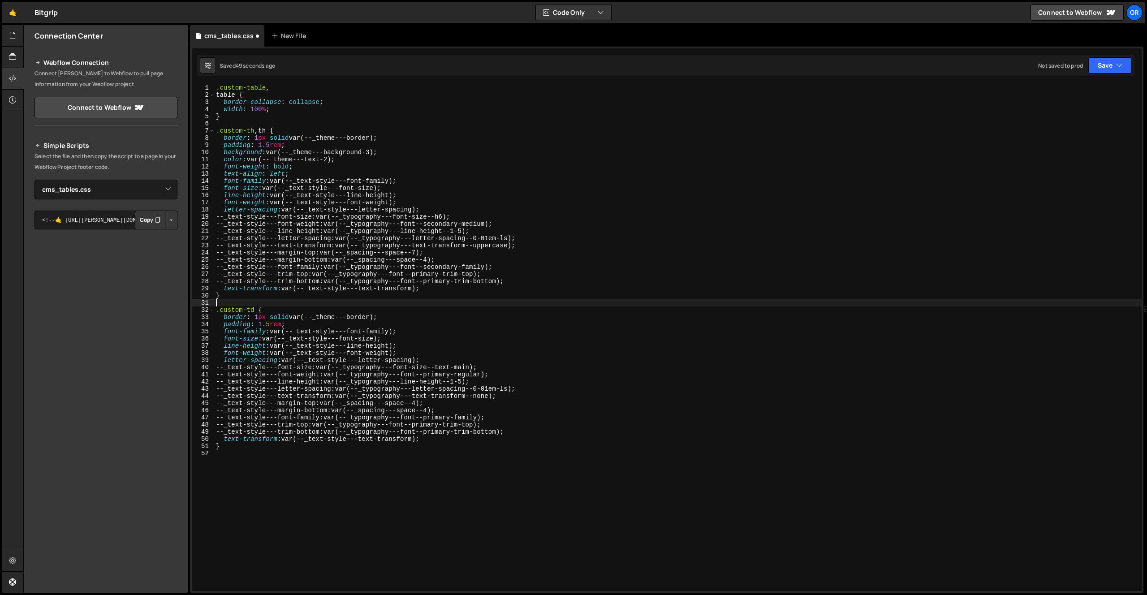
scroll to position [0, 0]
type textarea ".custom-td, td {"
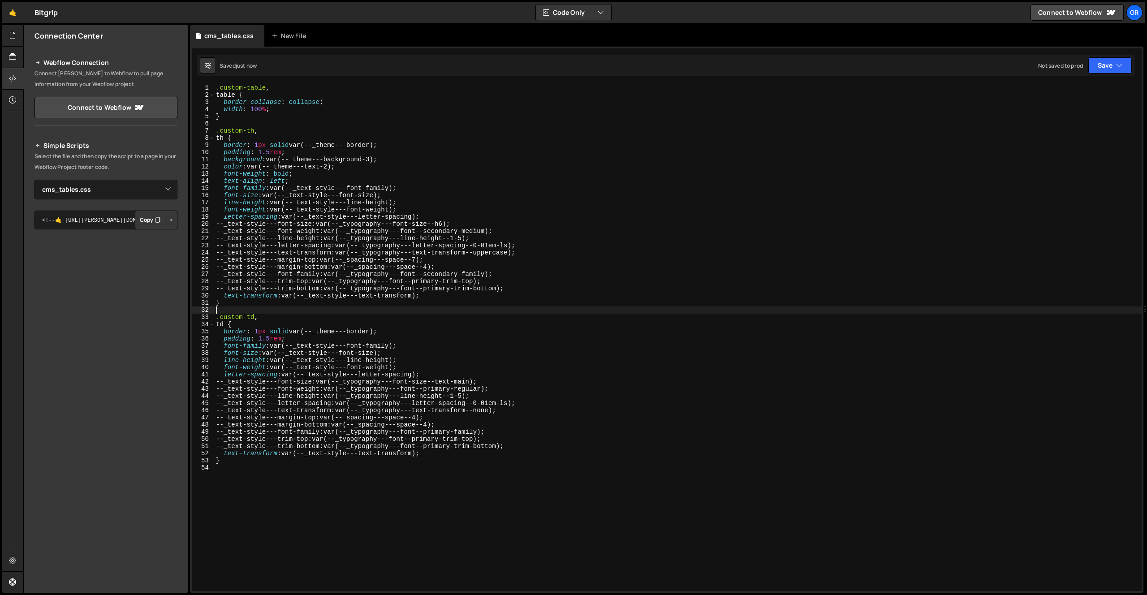
click at [216, 95] on div ".custom-table , table { border-collapse : collapse ; width : 100 % ; } .custom-…" at bounding box center [677, 344] width 927 height 521
paste textarea "u-rich-text"
click at [216, 138] on div ".custom-table , .u-rich-text table { border-collapse : collapse ; width : 100 %…" at bounding box center [677, 344] width 927 height 521
paste textarea "u-rich-text"
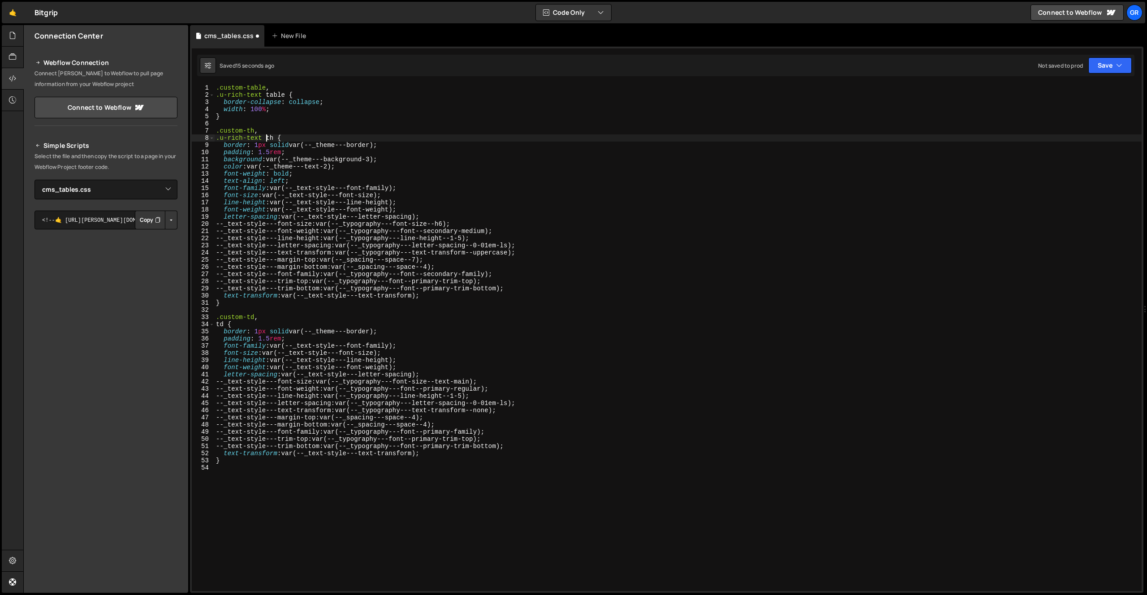
click at [216, 325] on div ".custom-table , .u-rich-text table { border-collapse : collapse ; width : 100 %…" at bounding box center [677, 344] width 927 height 521
paste textarea "u-rich-text"
click at [345, 459] on div ".custom-table , .u-rich-text table { border-collapse : collapse ; width : 100 %…" at bounding box center [677, 344] width 927 height 521
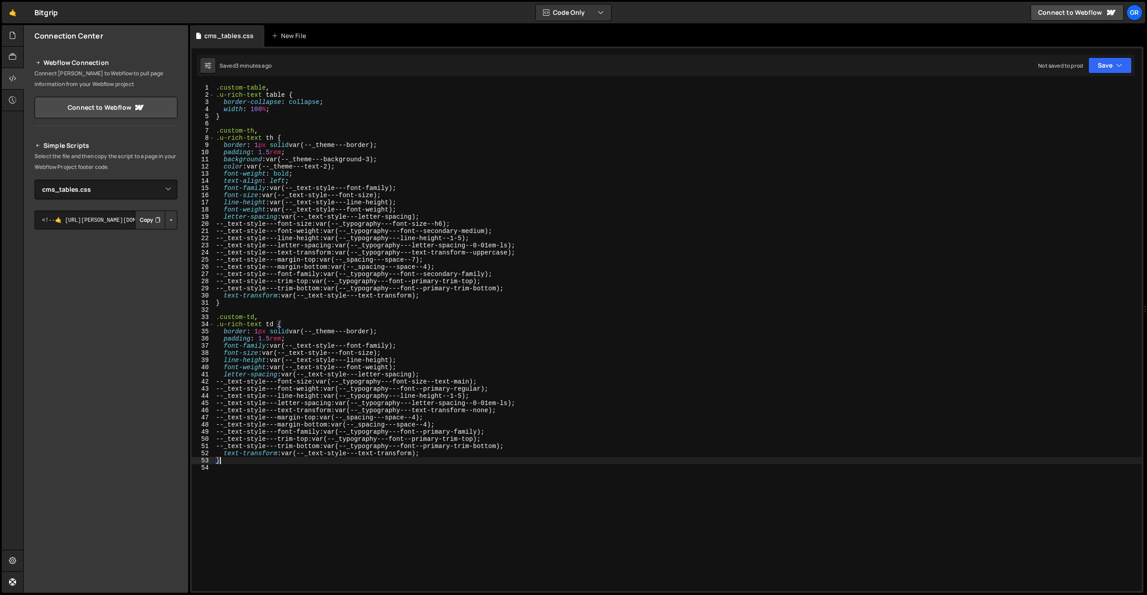
type textarea "}"
